Goal: Task Accomplishment & Management: Manage account settings

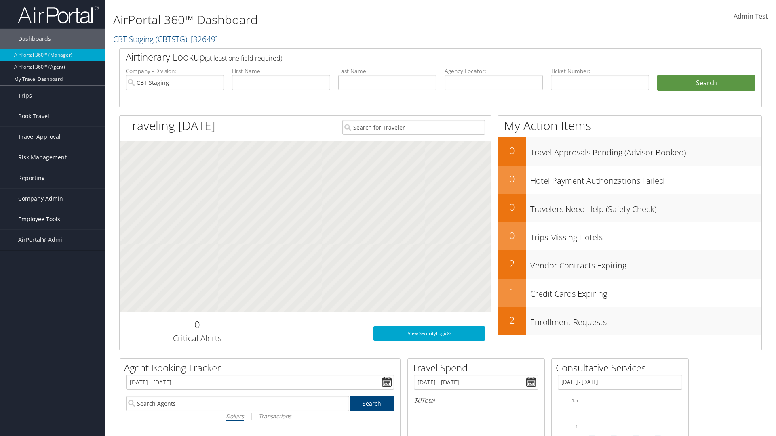
click at [53, 219] on span "Employee Tools" at bounding box center [39, 219] width 42 height 20
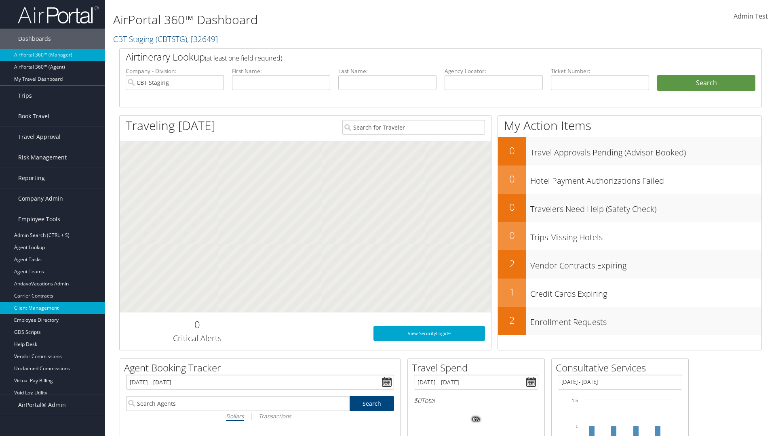
click at [53, 308] on link "Client Management" at bounding box center [52, 308] width 105 height 12
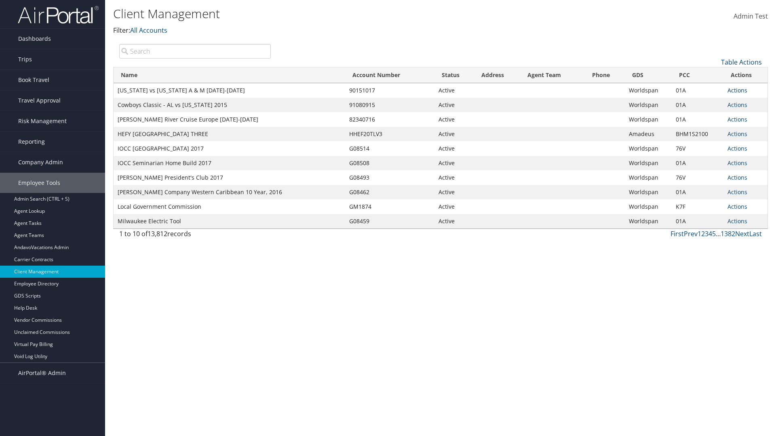
click at [737, 90] on link "Actions" at bounding box center [737, 90] width 20 height 8
click at [710, 102] on link "View Client" at bounding box center [709, 102] width 69 height 14
click at [737, 90] on link "Actions" at bounding box center [737, 90] width 20 height 8
click at [0, 0] on link "Company Settings" at bounding box center [0, 0] width 0 height 0
